Goal: Navigation & Orientation: Find specific page/section

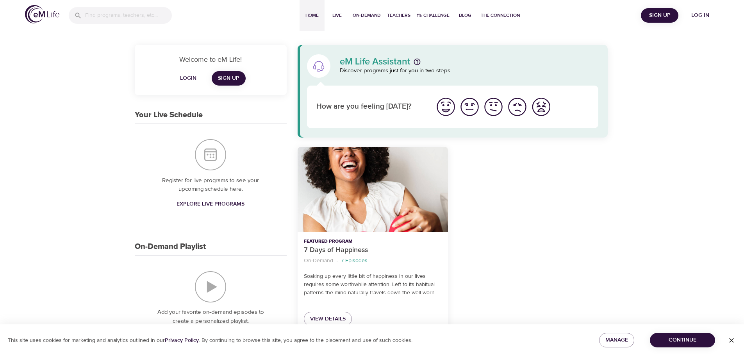
click at [701, 15] on span "Log in" at bounding box center [700, 16] width 31 height 10
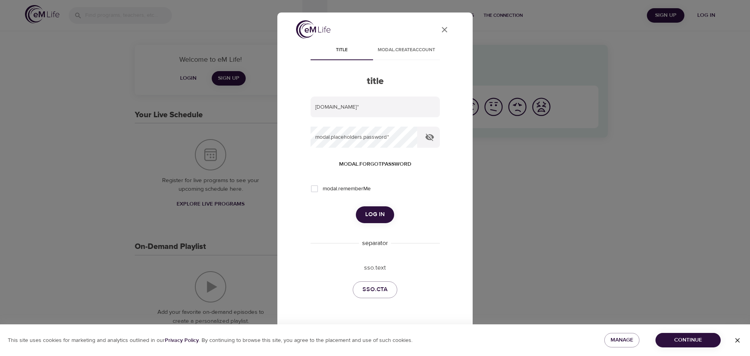
type input "[EMAIL_ADDRESS][DOMAIN_NAME]"
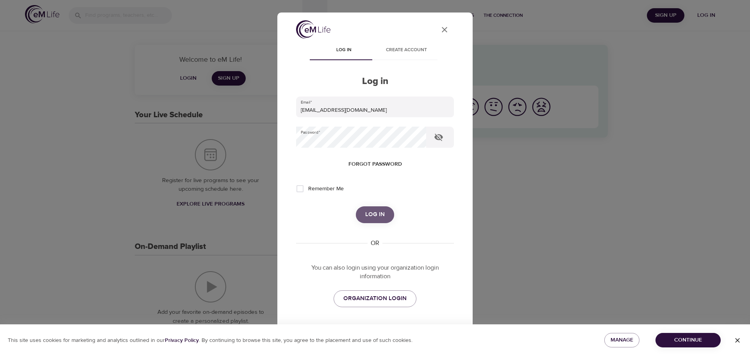
click at [377, 214] on span "Log in" at bounding box center [375, 214] width 20 height 10
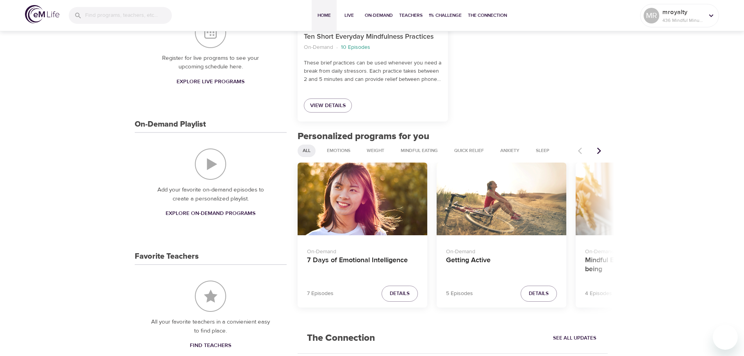
scroll to position [234, 0]
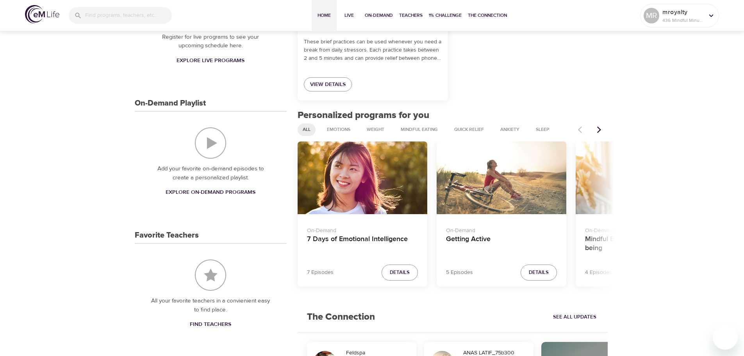
click at [600, 127] on icon "Next items" at bounding box center [599, 130] width 8 height 8
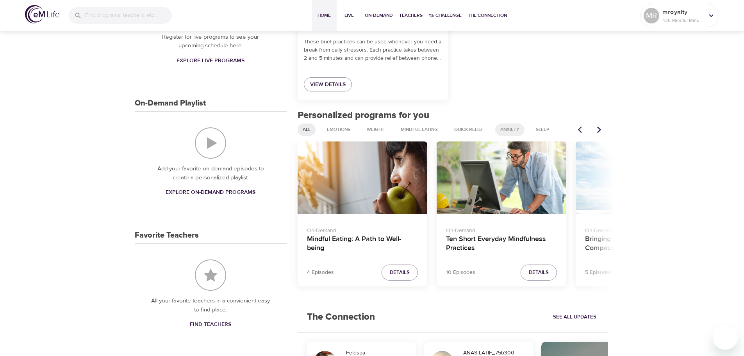
click at [510, 127] on span "Anxiety" at bounding box center [510, 129] width 29 height 7
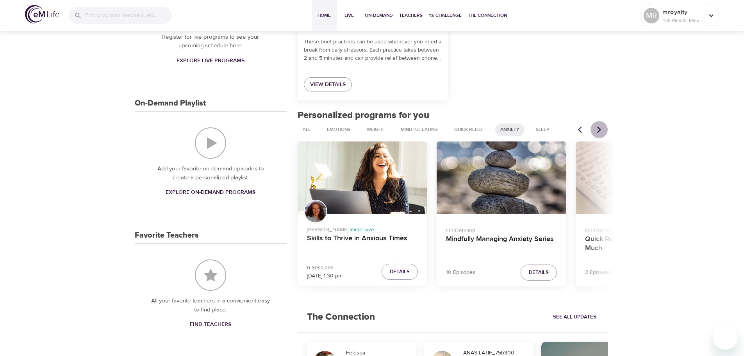
click at [598, 127] on icon "Next items" at bounding box center [599, 130] width 8 height 8
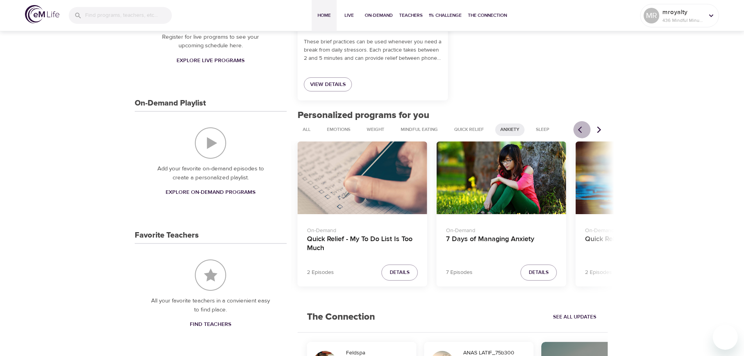
click at [579, 129] on icon "Previous items" at bounding box center [580, 129] width 4 height 7
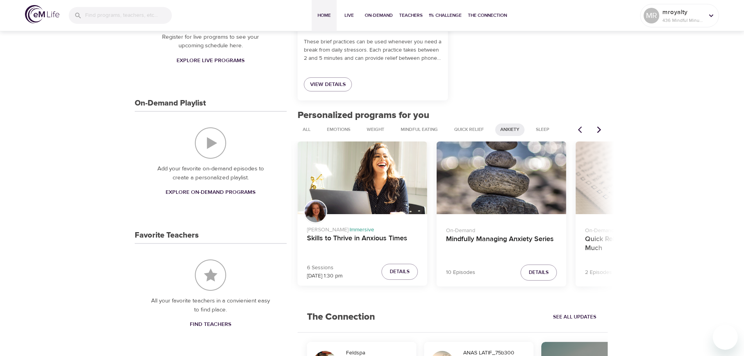
click at [598, 129] on icon "Next items" at bounding box center [599, 130] width 8 height 8
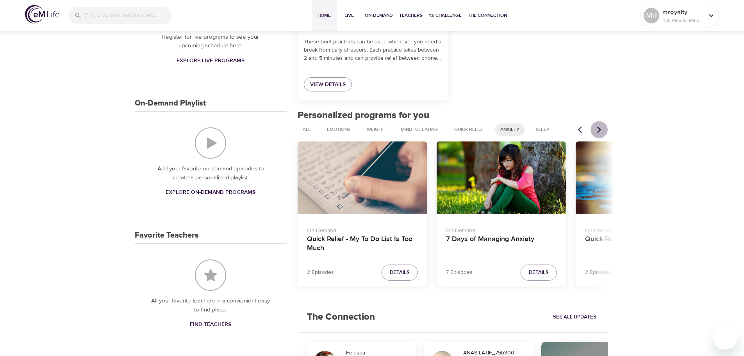
click at [598, 129] on icon "Next items" at bounding box center [599, 130] width 8 height 8
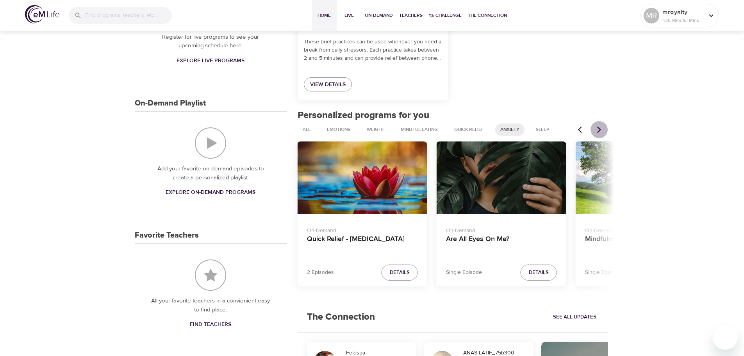
click at [598, 129] on icon "Next items" at bounding box center [599, 130] width 8 height 8
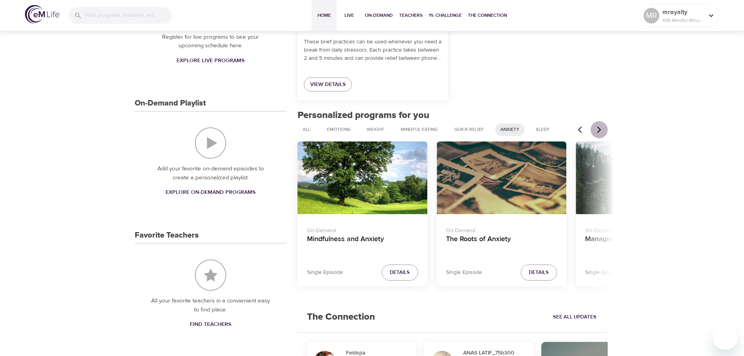
click at [598, 129] on icon "Next items" at bounding box center [599, 130] width 8 height 8
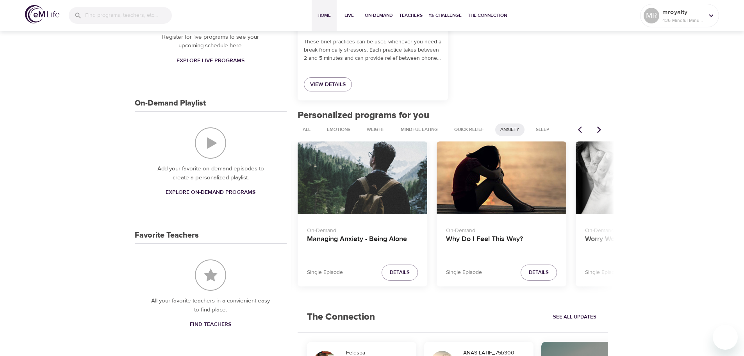
click at [598, 129] on icon "Next items" at bounding box center [599, 130] width 8 height 8
